Goal: Transaction & Acquisition: Purchase product/service

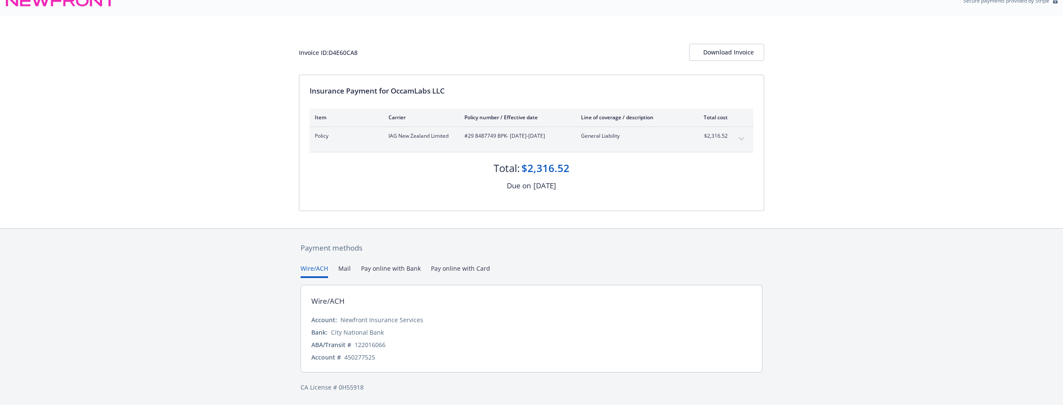
scroll to position [14, 0]
click at [383, 270] on button "Pay online with Bank" at bounding box center [391, 271] width 60 height 14
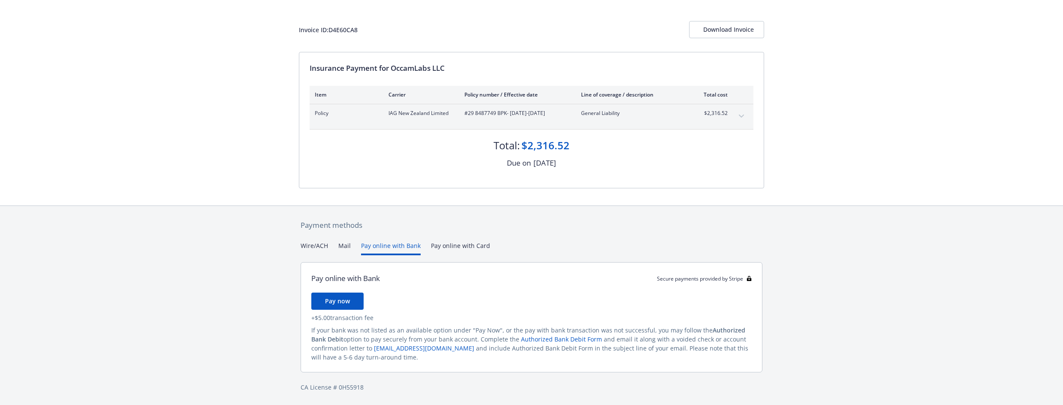
scroll to position [37, 0]
click at [329, 300] on span "Pay now" at bounding box center [337, 301] width 25 height 8
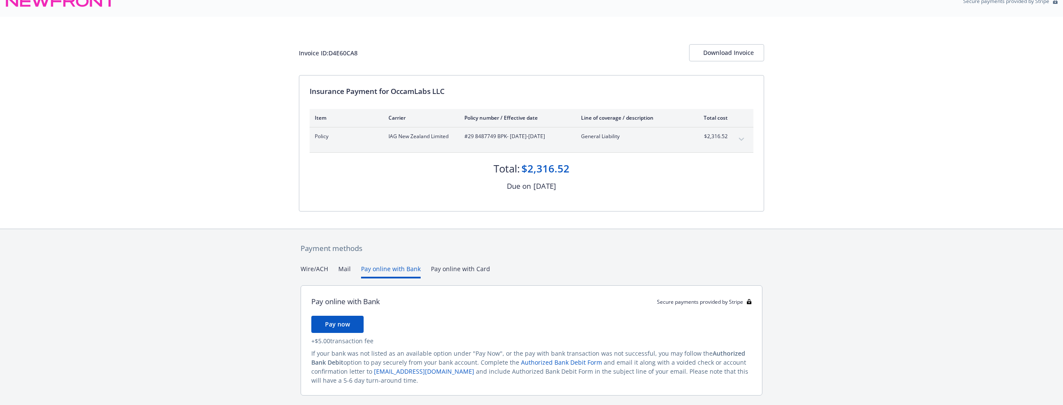
click at [317, 242] on div "Payment methods Wire/ACH Mail Pay online with Bank Pay online with Card Pay onl…" at bounding box center [531, 329] width 465 height 200
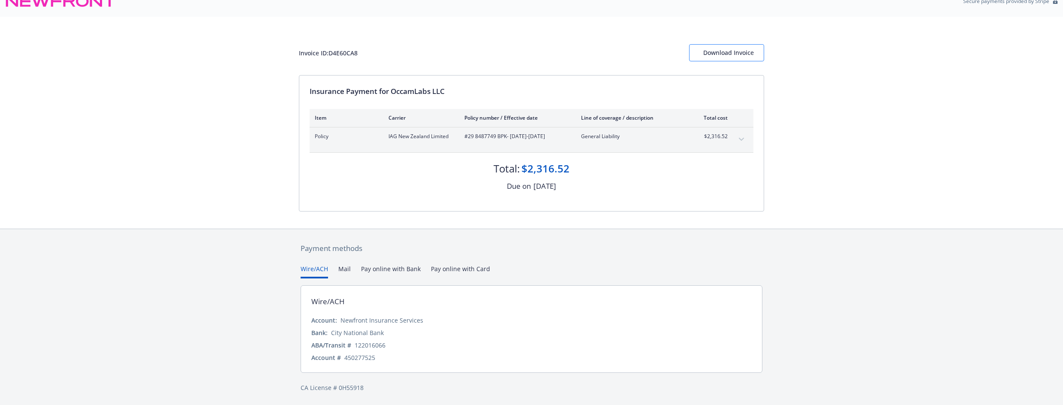
click at [729, 48] on div "Download Invoice" at bounding box center [726, 53] width 47 height 16
click at [739, 60] on button "Download Invoice" at bounding box center [726, 52] width 75 height 17
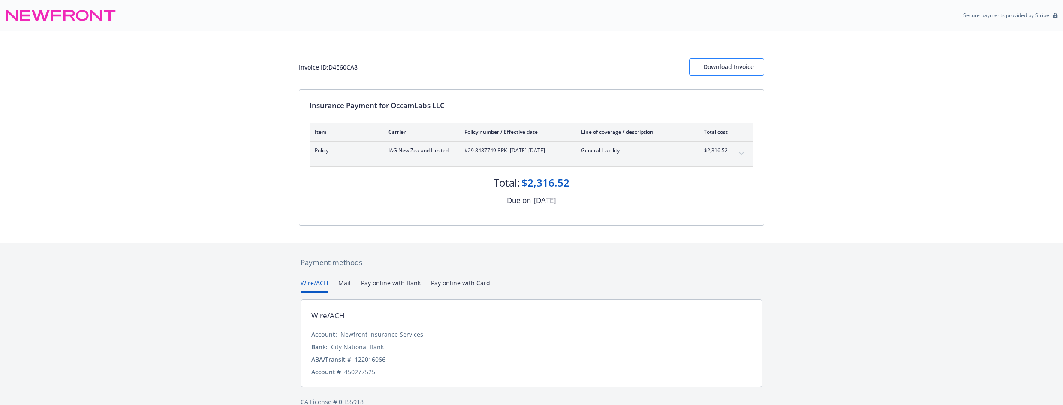
click at [731, 69] on div "Download Invoice" at bounding box center [726, 67] width 47 height 16
click at [730, 70] on div "Download Invoice" at bounding box center [726, 67] width 47 height 16
